Goal: Task Accomplishment & Management: Use online tool/utility

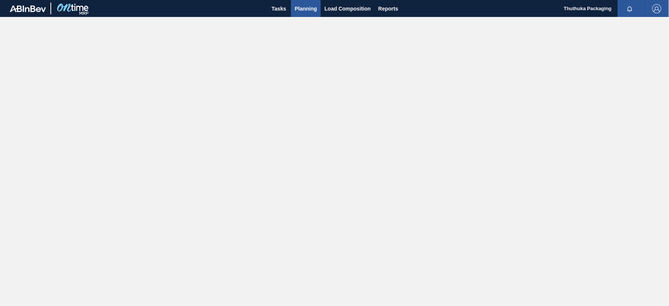
click at [309, 8] on span "Planning" at bounding box center [306, 8] width 22 height 9
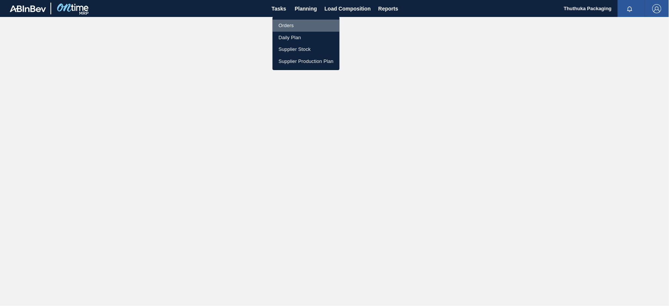
click at [287, 23] on li "Orders" at bounding box center [305, 26] width 67 height 12
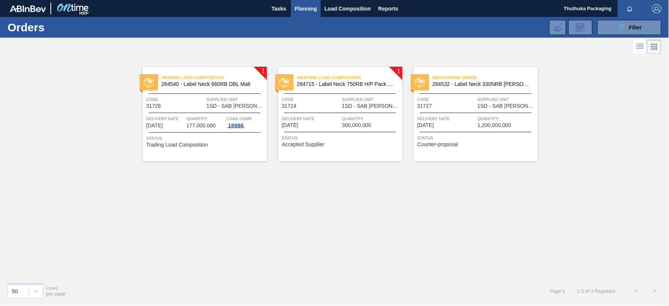
click at [239, 127] on span "18986" at bounding box center [235, 125] width 19 height 6
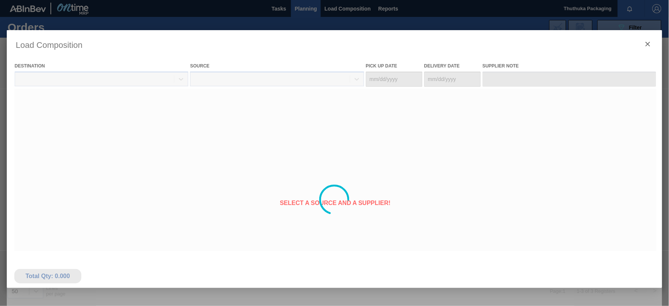
type Date "[DATE]"
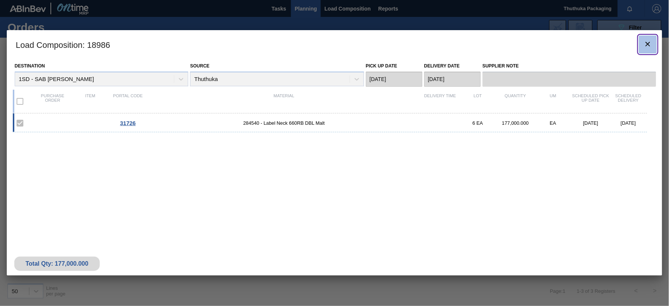
click at [647, 43] on icon "botão de ícone" at bounding box center [647, 44] width 5 height 5
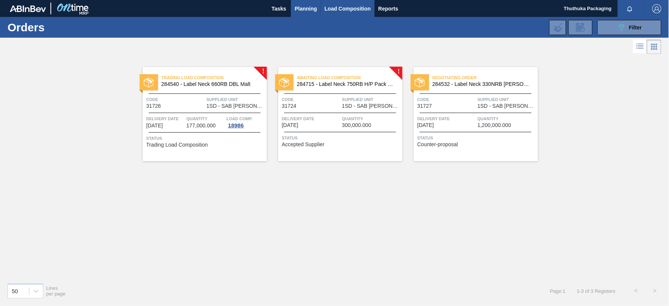
click at [340, 6] on span "Load Composition" at bounding box center [347, 8] width 46 height 9
